Goal: Complete application form

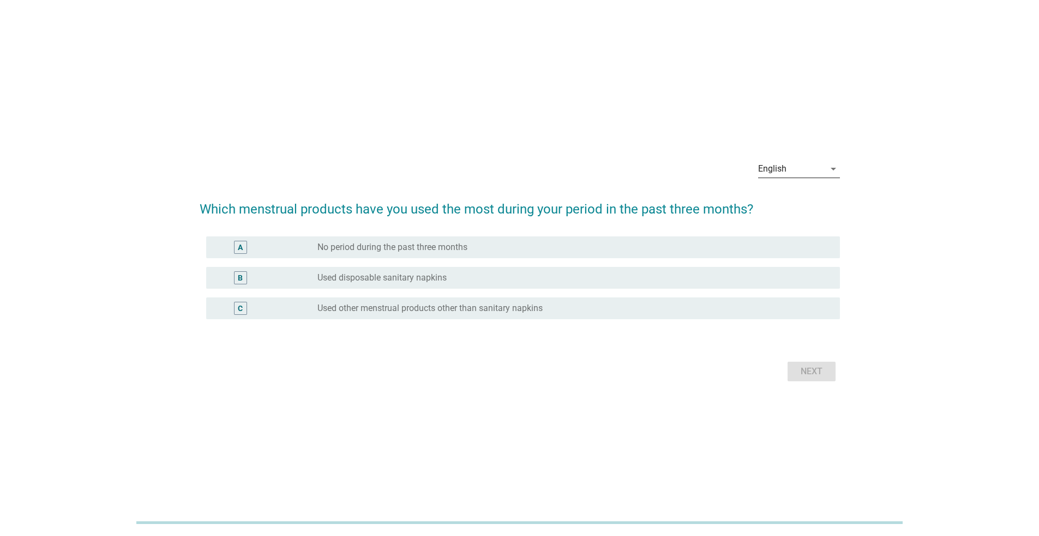
click at [831, 170] on icon "arrow_drop_down" at bounding box center [833, 168] width 13 height 13
click at [810, 206] on div "ภาษาไทย" at bounding box center [798, 203] width 64 height 13
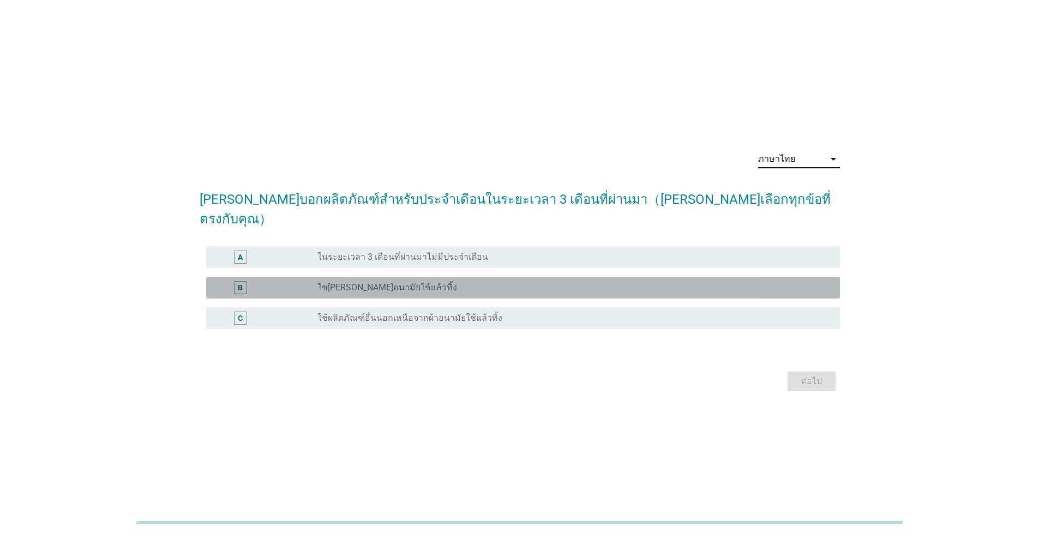
click at [733, 282] on div "radio_button_unchecked ใช[PERSON_NAME]อนามัยใช้แล้วทิ้ง" at bounding box center [569, 287] width 505 height 11
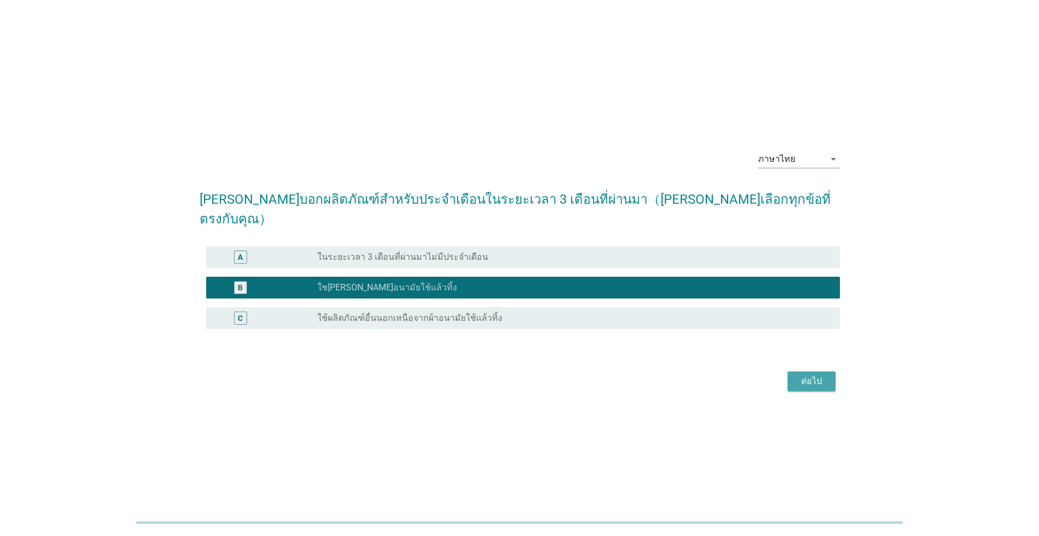
click at [818, 375] on div "ต่อไป" at bounding box center [811, 381] width 31 height 13
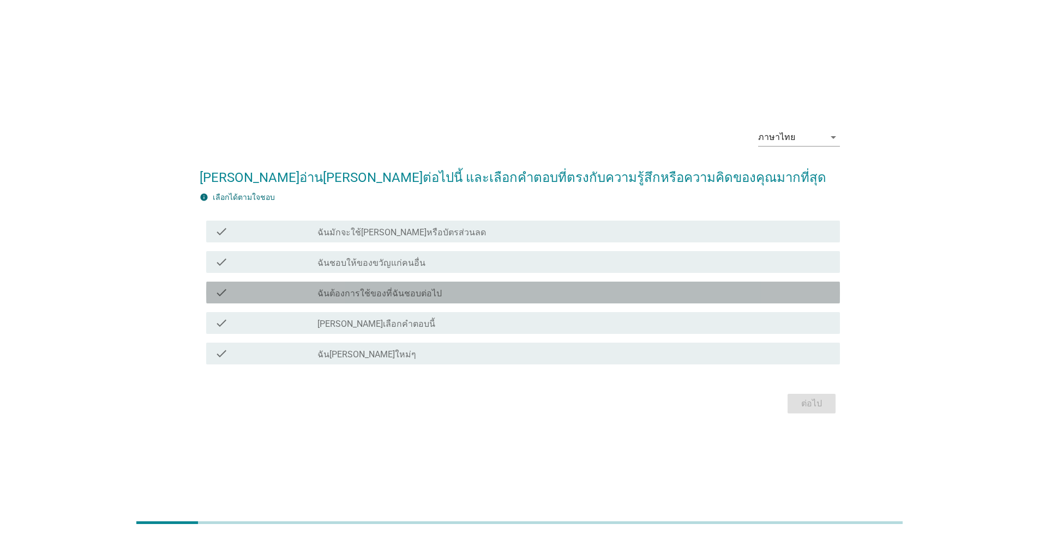
click at [405, 290] on label "ฉันต้องการใช้ของที่ฉันชอบต่อไป" at bounding box center [379, 293] width 124 height 11
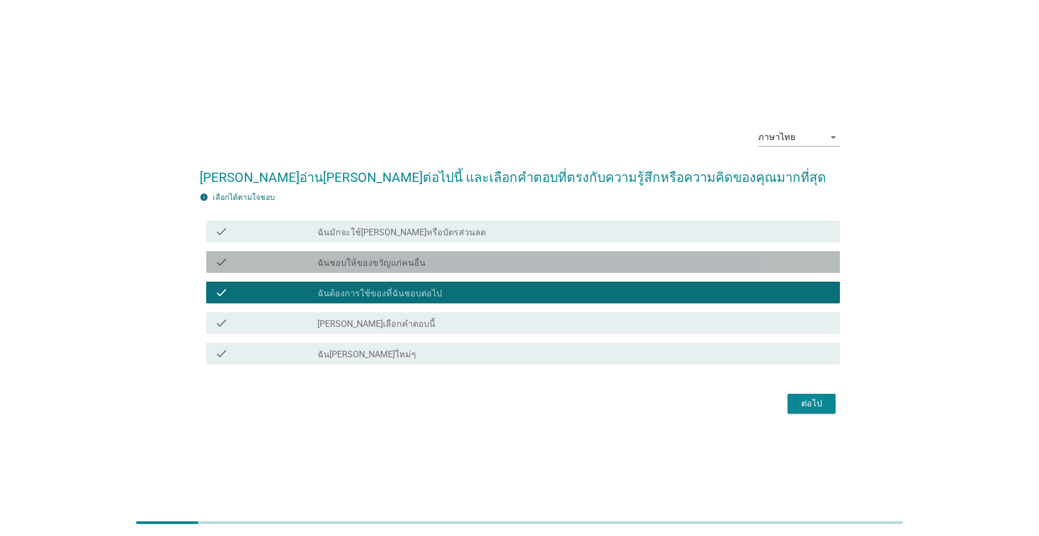
click at [447, 264] on div "check_box_outline_blank ฉันชอบให้ของขวัญแก่คนอื่น" at bounding box center [574, 262] width 514 height 13
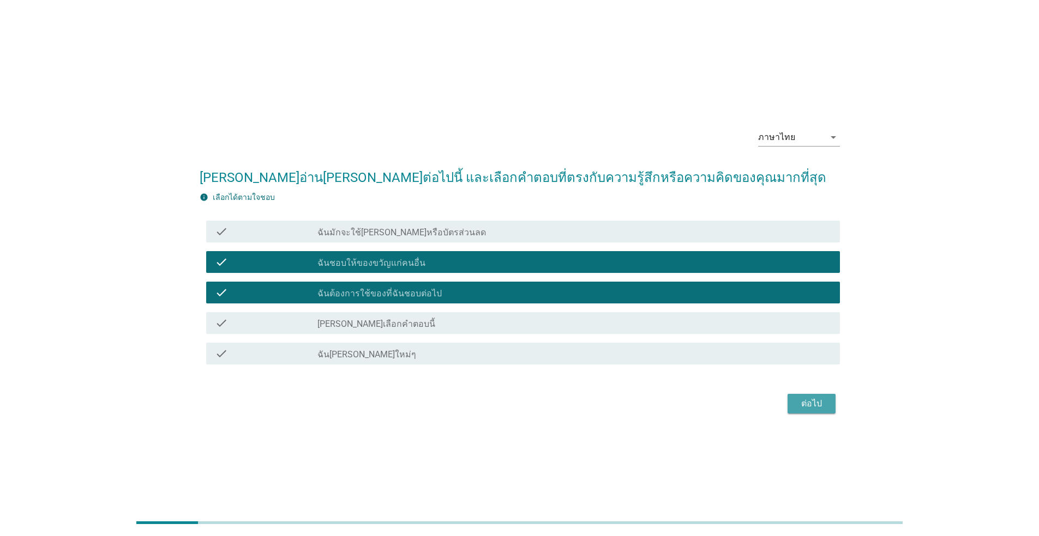
click at [818, 400] on div "ต่อไป" at bounding box center [811, 403] width 31 height 13
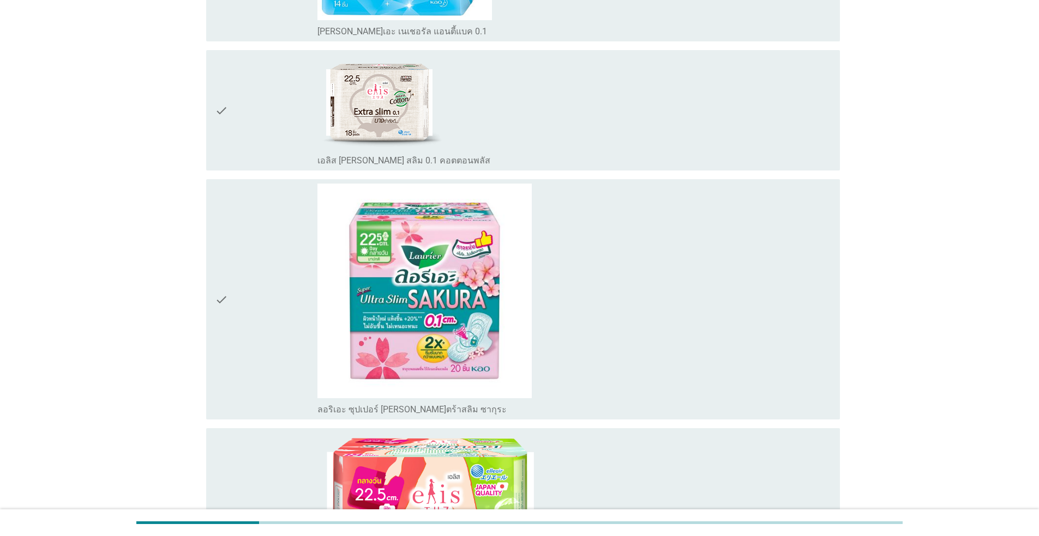
scroll to position [1300, 0]
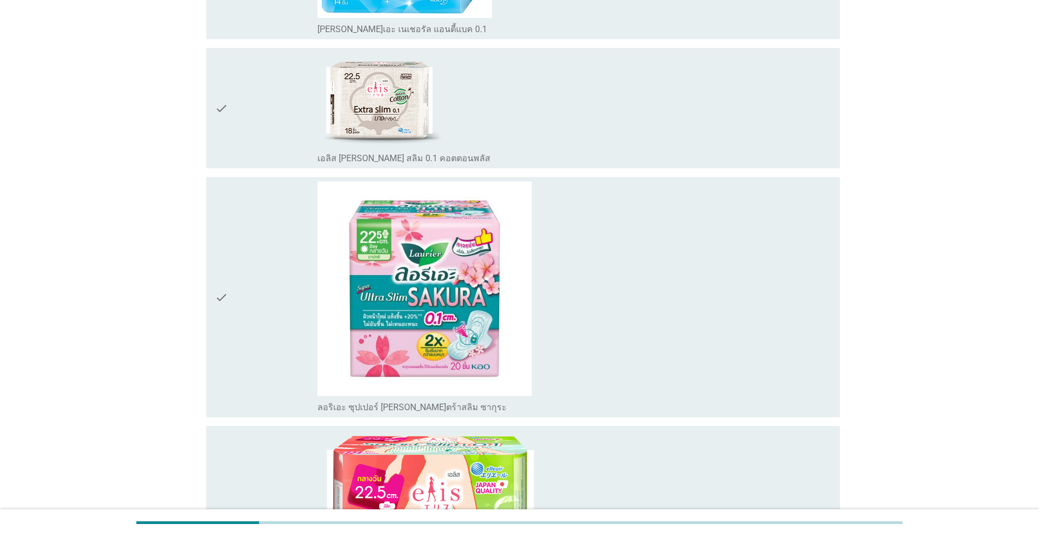
click at [684, 329] on div "check_box_outline_blank ลอริเอะ ซุปเปอร์ [PERSON_NAME]ตร้าสลิม ซากุระ" at bounding box center [574, 298] width 514 height 232
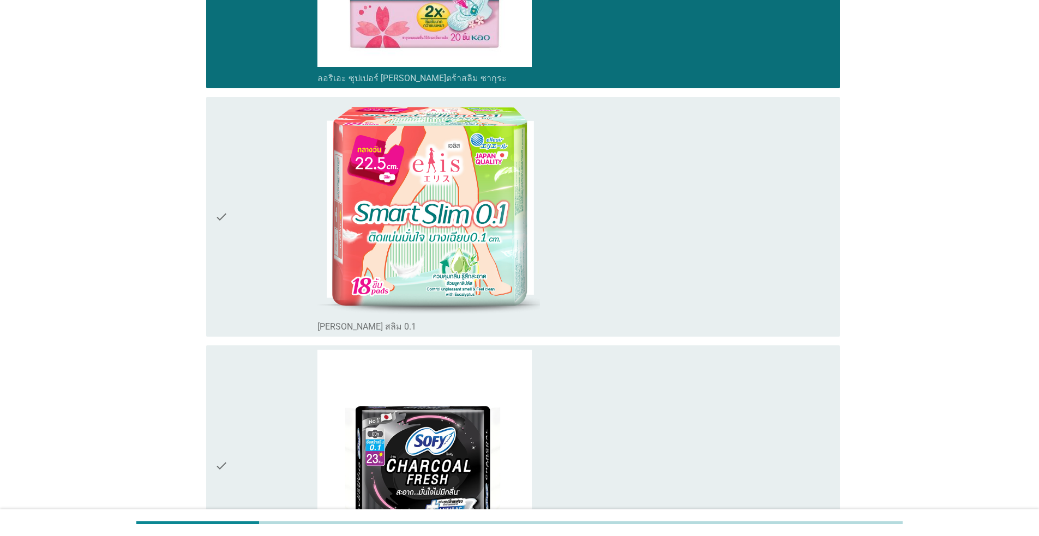
scroll to position [1818, 0]
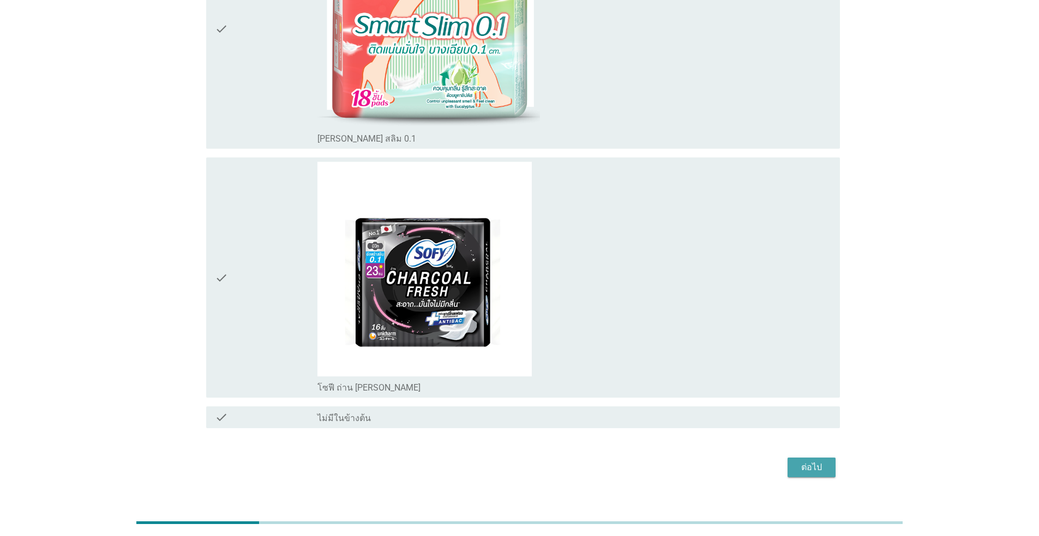
click at [809, 458] on button "ต่อไป" at bounding box center [811, 468] width 48 height 20
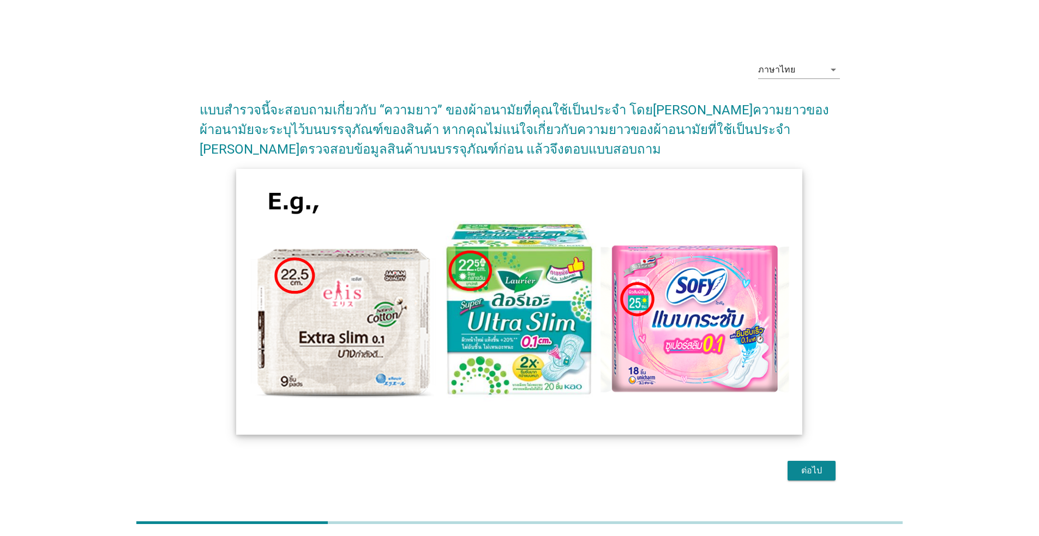
click at [681, 342] on img at bounding box center [520, 302] width 566 height 266
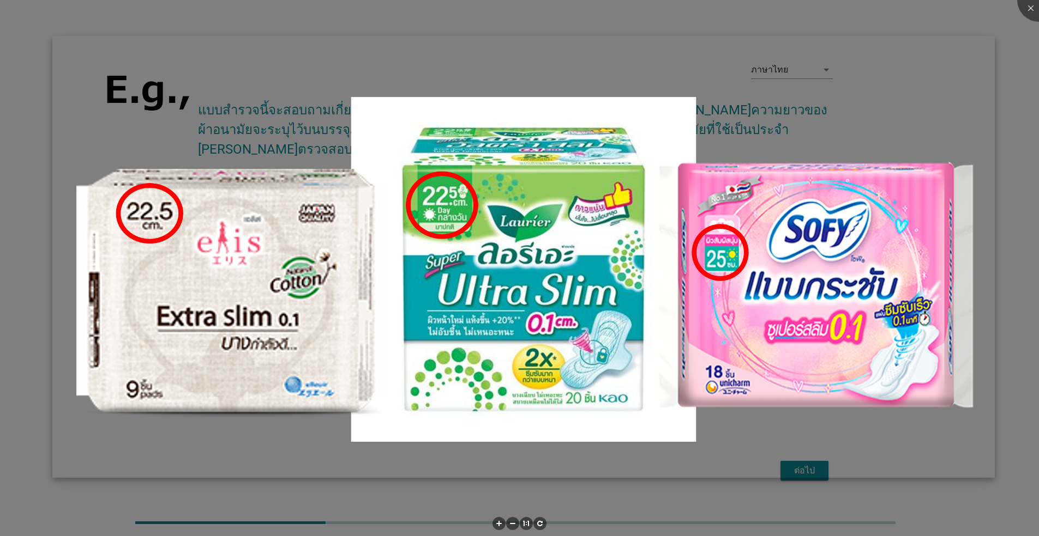
click at [815, 468] on img at bounding box center [523, 257] width 942 height 442
click at [869, 255] on img at bounding box center [523, 256] width 942 height 442
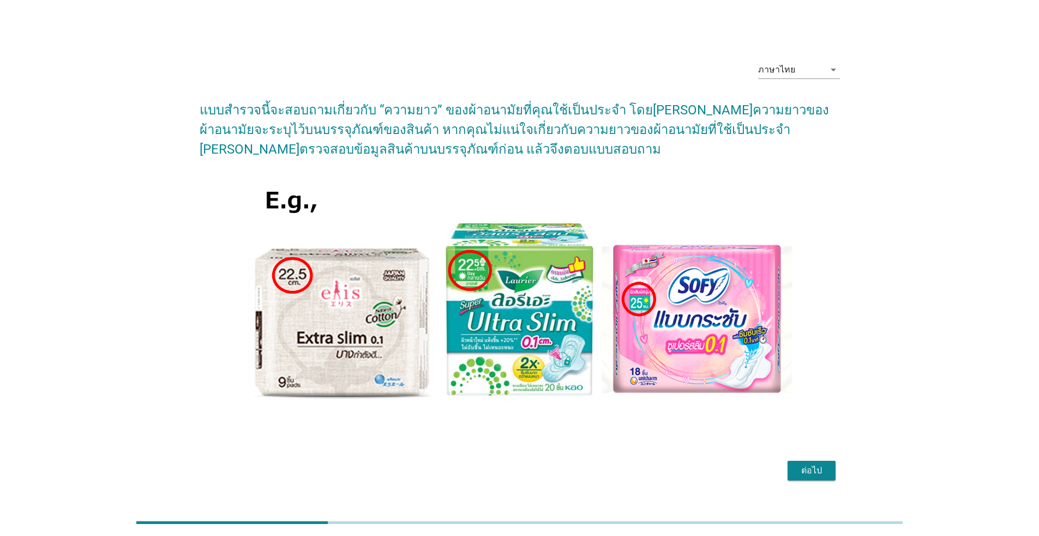
click at [814, 472] on div "ต่อไป" at bounding box center [811, 471] width 31 height 13
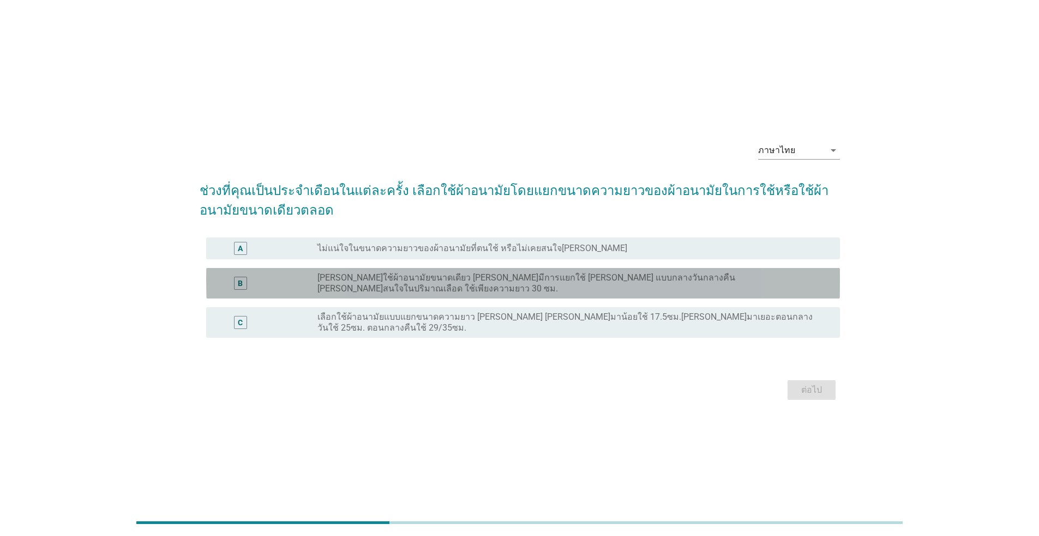
click at [477, 291] on label "[PERSON_NAME]ใช้ผ้าอนามัยขนาดเดียว [PERSON_NAME]มีการแยกใช้ [PERSON_NAME] แบบกล…" at bounding box center [569, 284] width 505 height 22
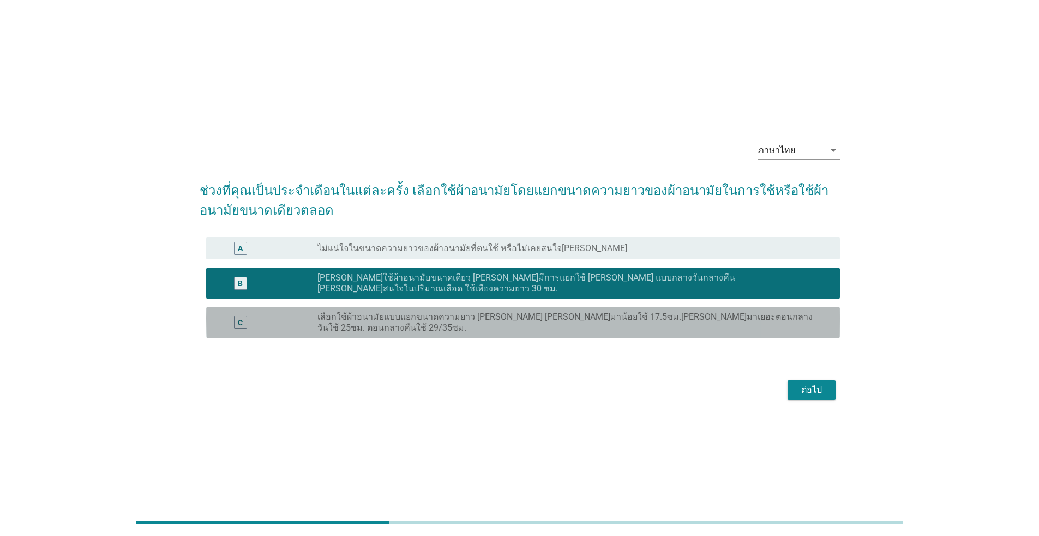
click at [592, 320] on label "เลือกใช้ผ้าอนามัยแบบแยกขนาดความยาว [PERSON_NAME] [PERSON_NAME]มาน้อยใช้ 17.5ซม.…" at bounding box center [569, 323] width 505 height 22
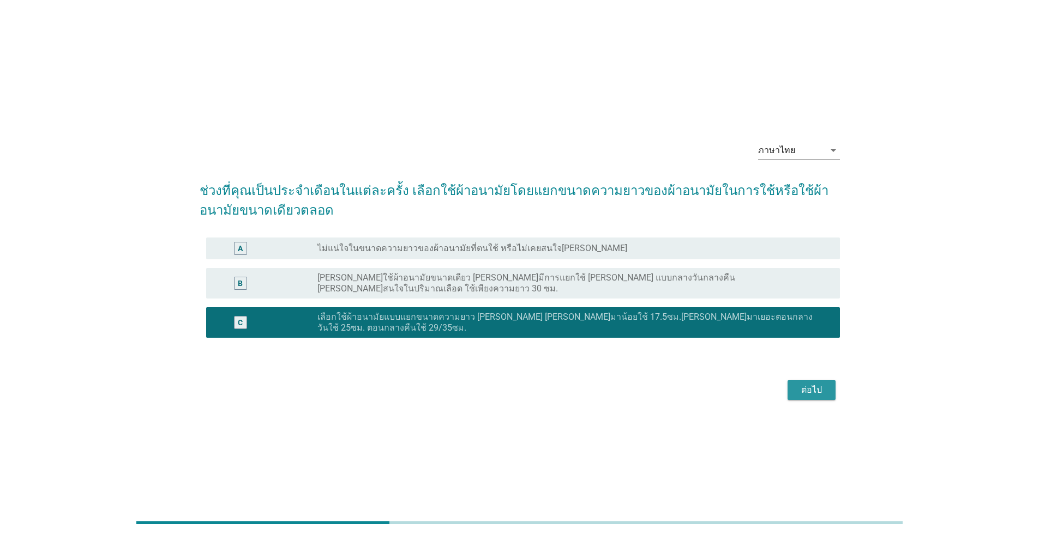
click at [808, 384] on div "ต่อไป" at bounding box center [811, 390] width 31 height 13
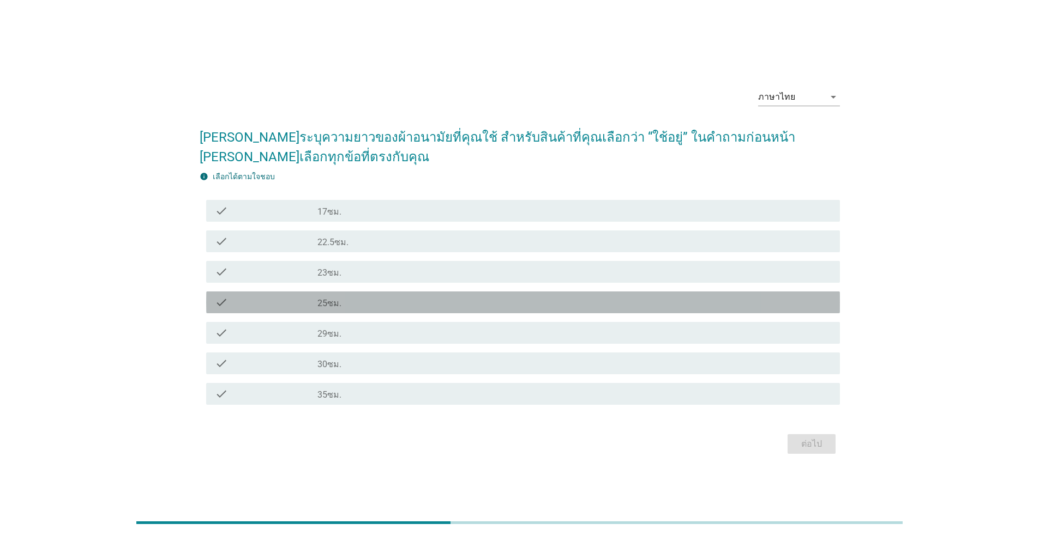
click at [602, 309] on div "check_box_outline_blank 25ซม." at bounding box center [574, 302] width 514 height 13
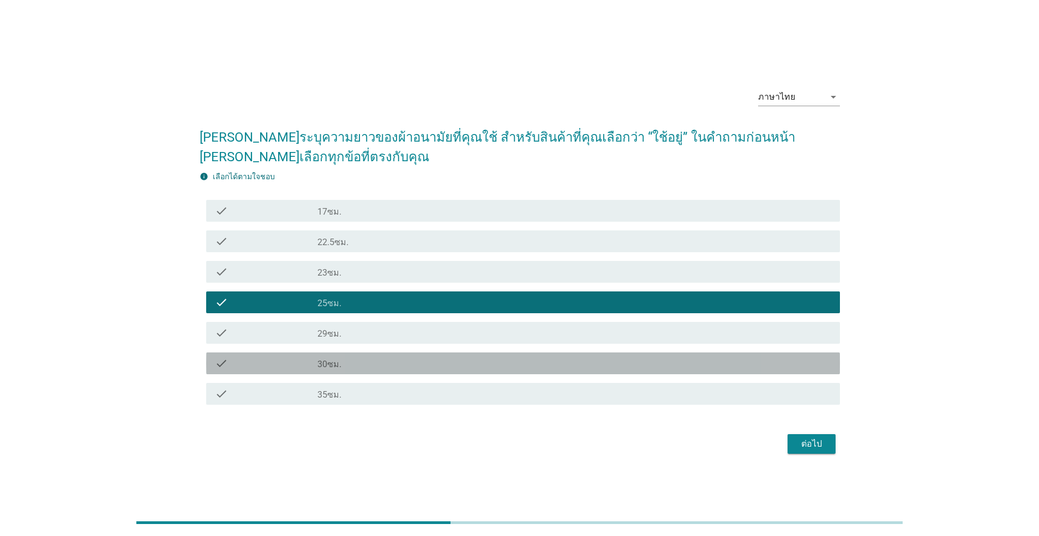
click at [559, 364] on div "check_box_outline_blank 30ซม." at bounding box center [574, 363] width 514 height 13
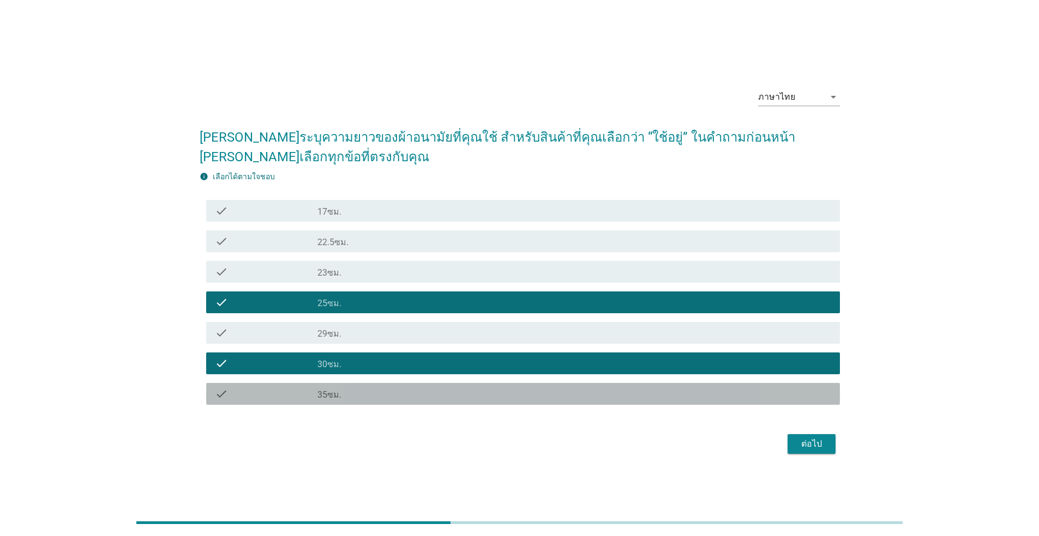
click at [556, 397] on div "check_box_outline_blank 35ซม." at bounding box center [574, 394] width 514 height 13
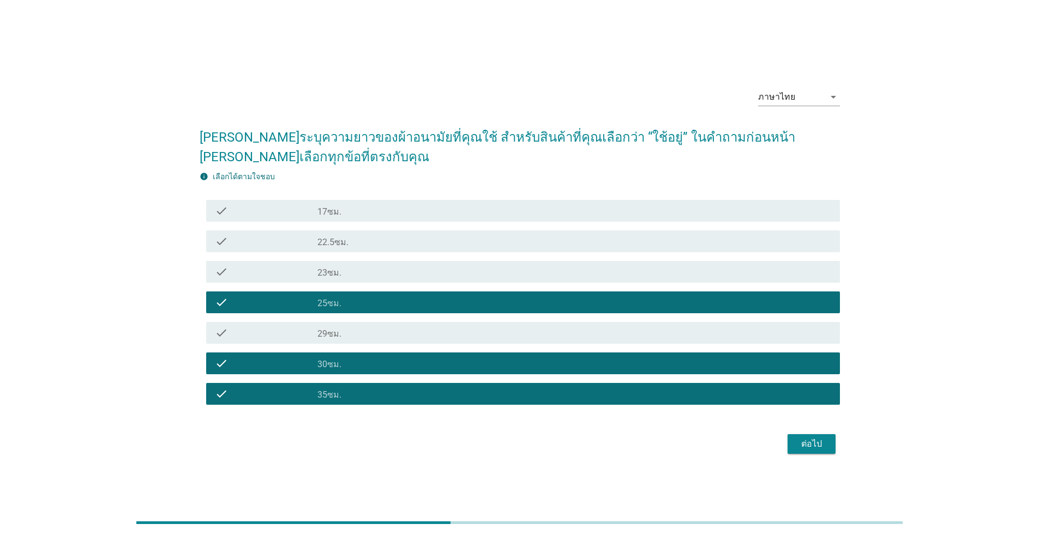
click at [674, 329] on div "check_box_outline_blank 29ซม." at bounding box center [574, 333] width 514 height 13
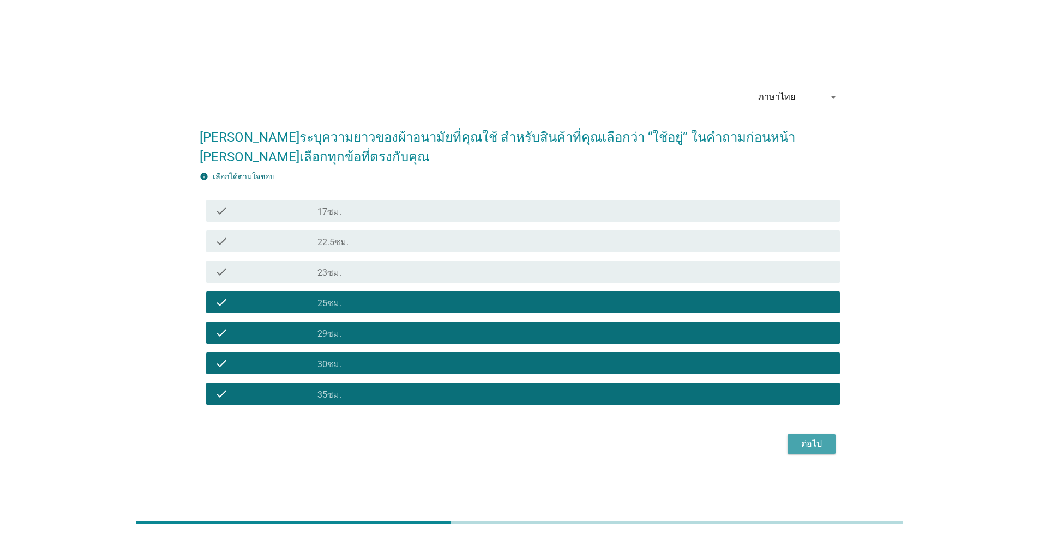
click at [816, 447] on div "ต่อไป" at bounding box center [811, 444] width 31 height 13
